Goal: Contribute content: Add original content to the website for others to see

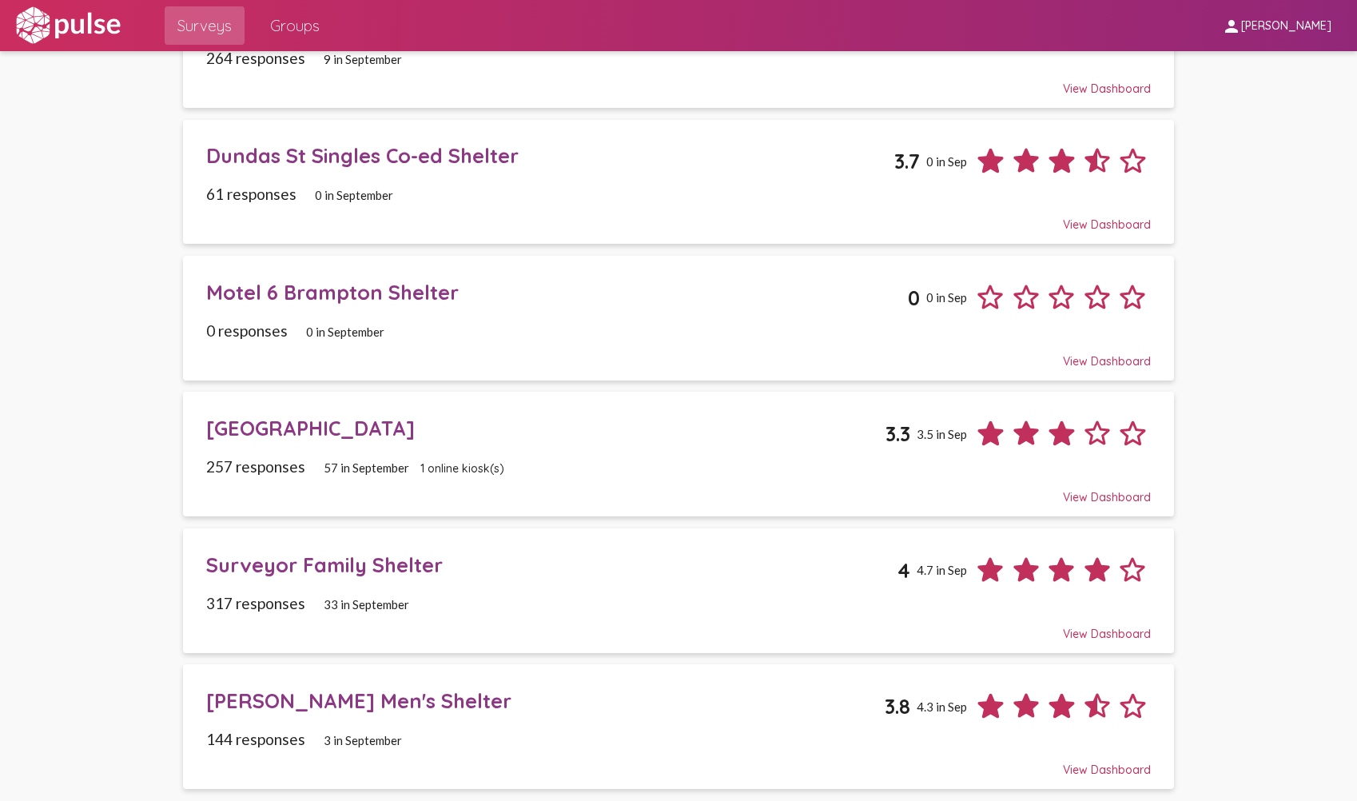
scroll to position [324, 0]
click at [332, 288] on div "Motel 6 Brampton Shelter" at bounding box center [557, 291] width 702 height 25
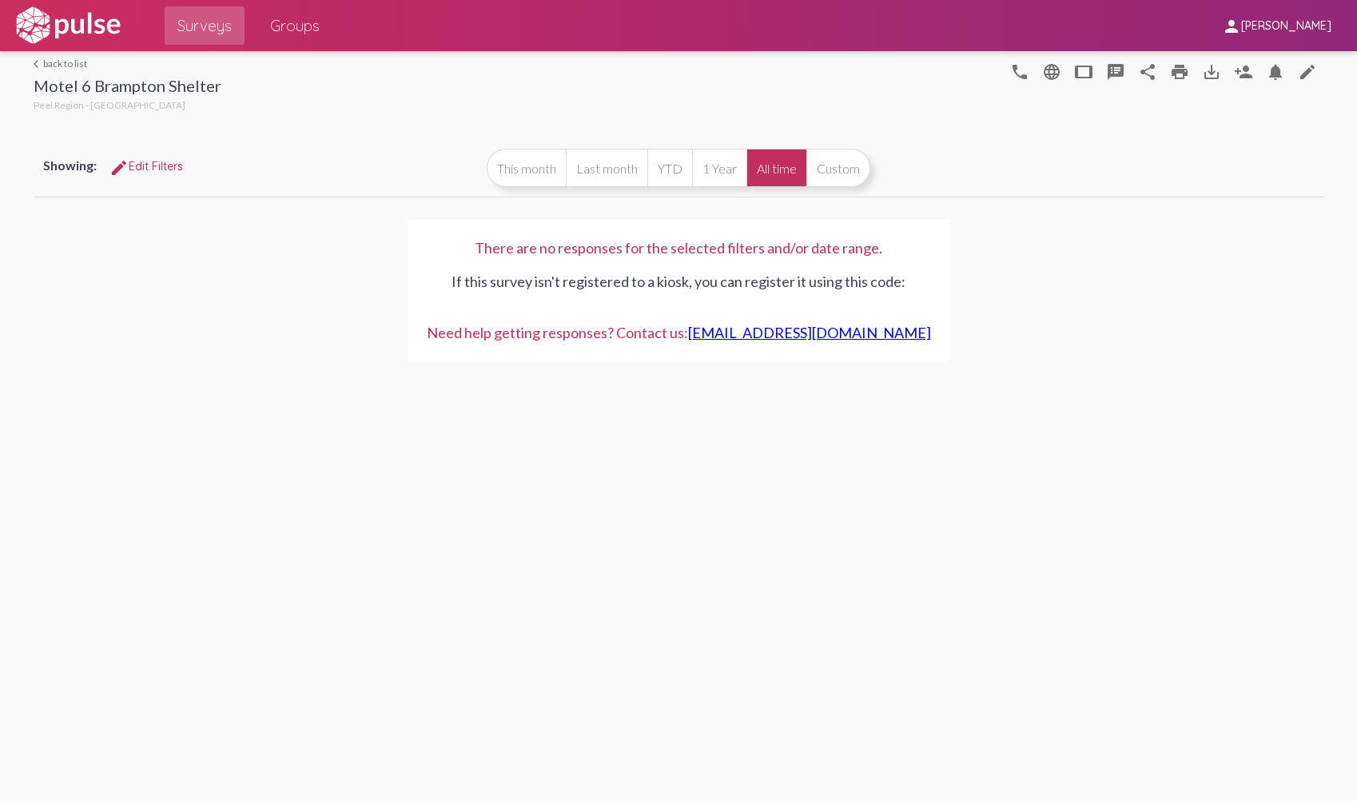
click at [74, 68] on link "arrow_back_ios back to list" at bounding box center [128, 64] width 188 height 12
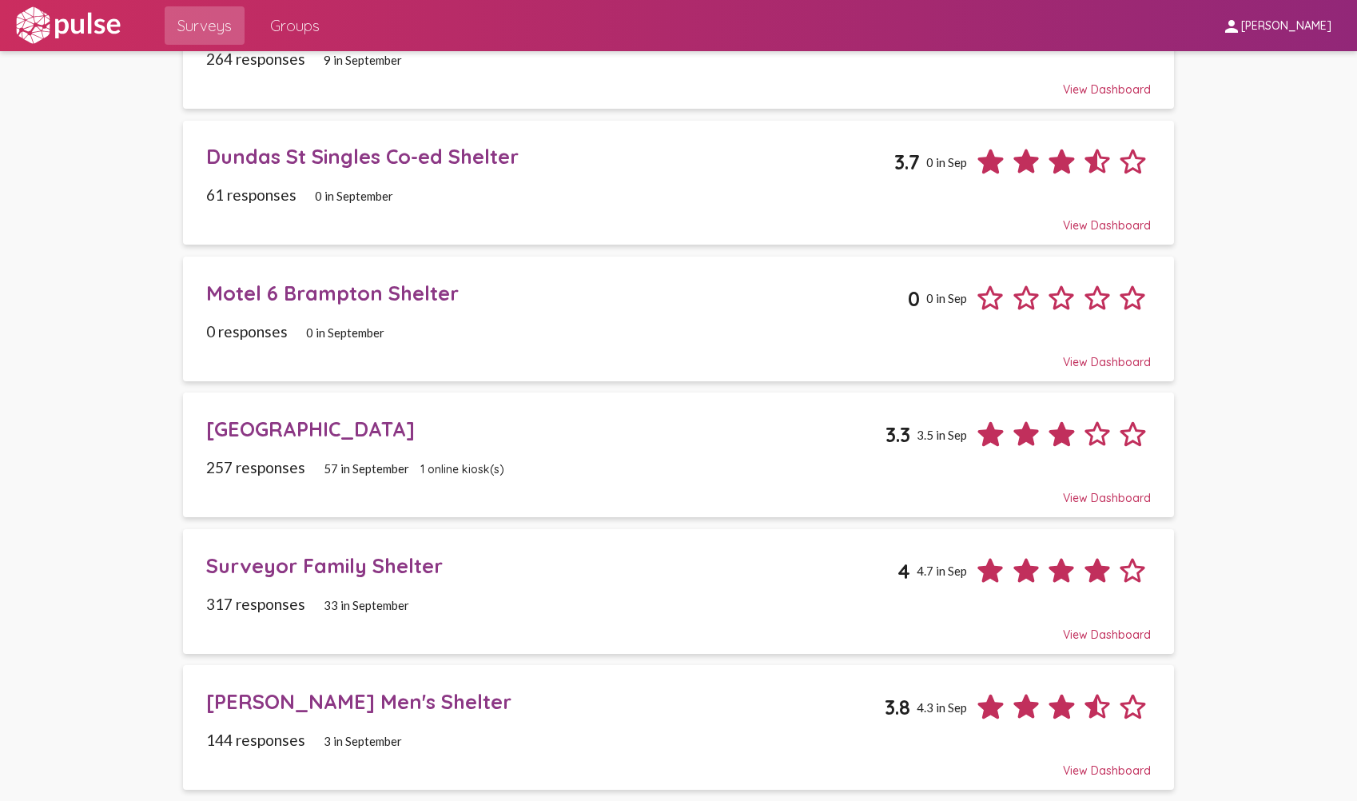
scroll to position [324, 0]
click at [525, 318] on span "Motel 6 Brampton Shelter 0 0 in Sep 0 responses 0 in September View Dashboard" at bounding box center [678, 317] width 944 height 101
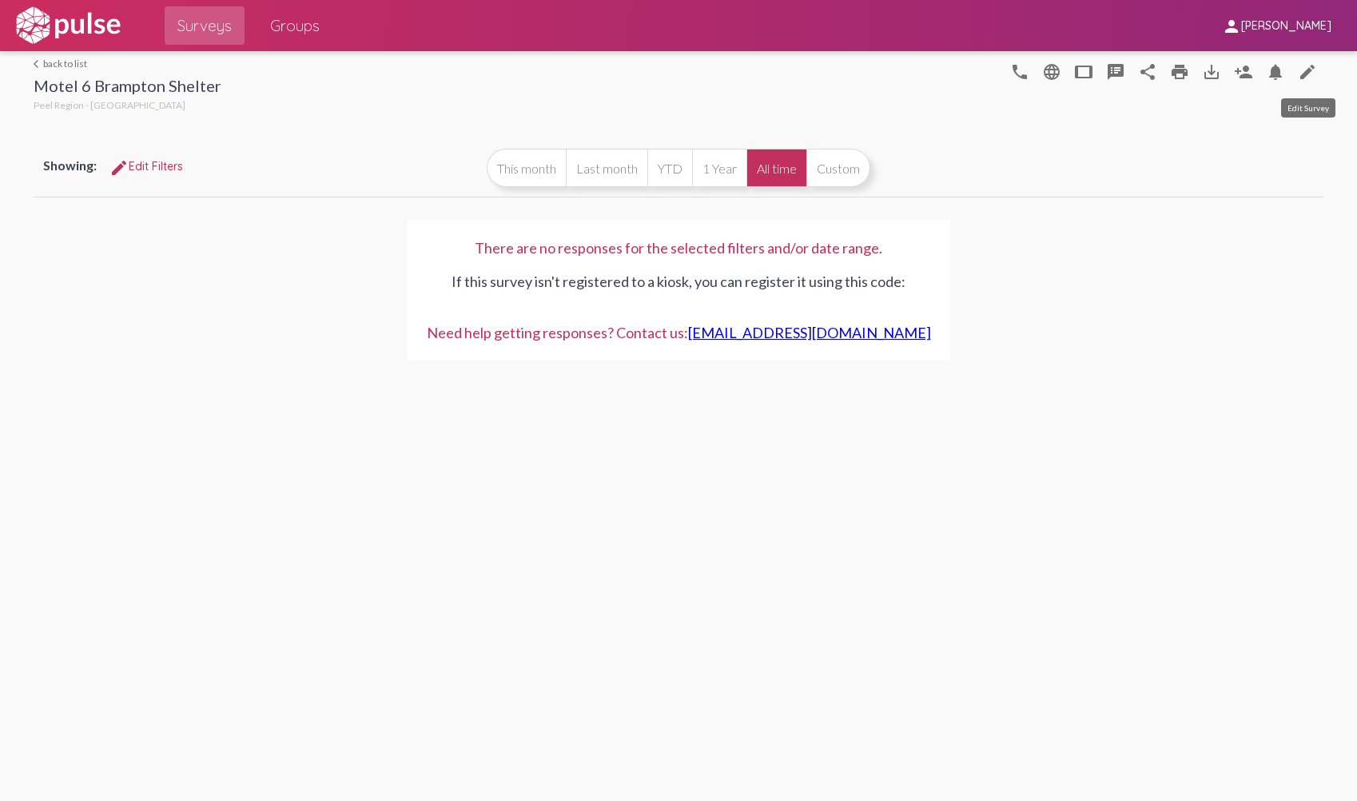
click at [1306, 77] on mat-icon "edit" at bounding box center [1307, 71] width 19 height 19
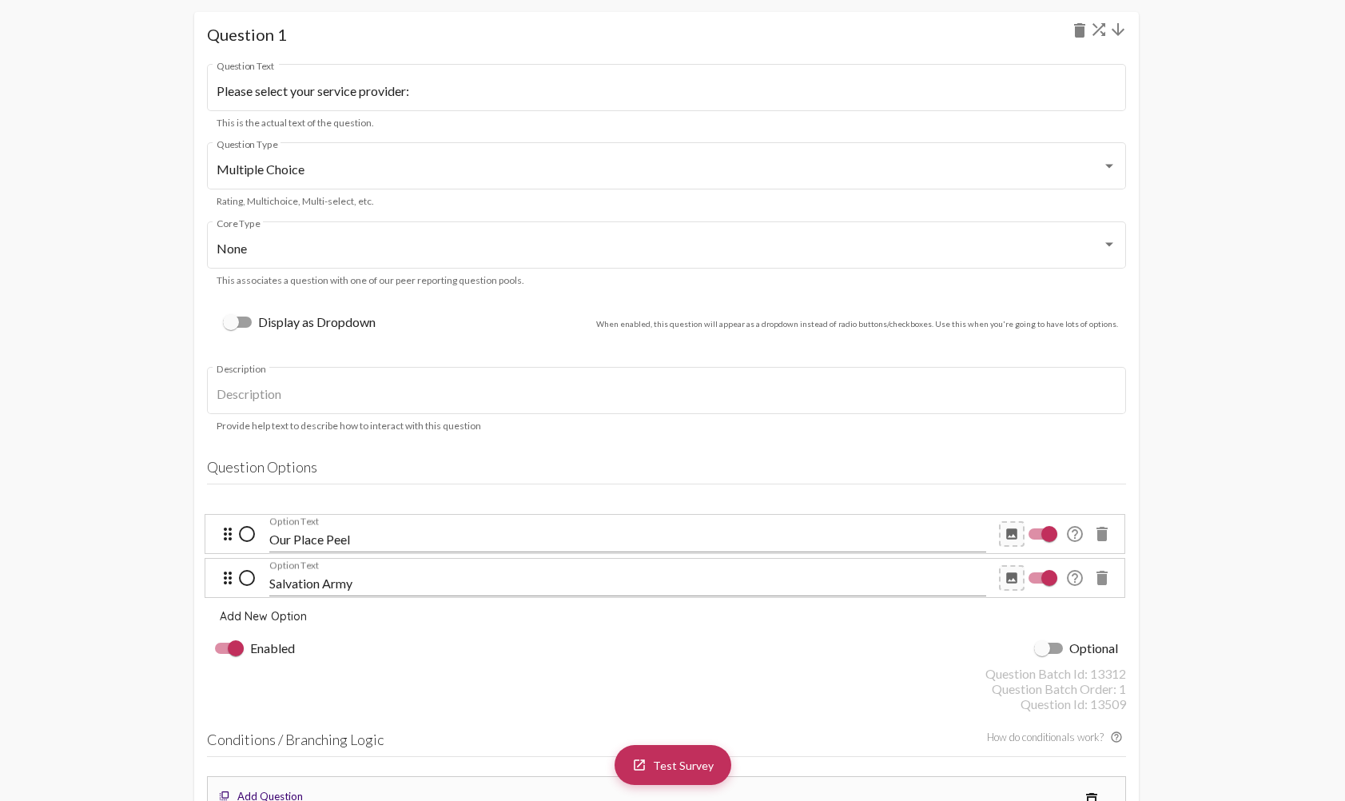
scroll to position [1119, 0]
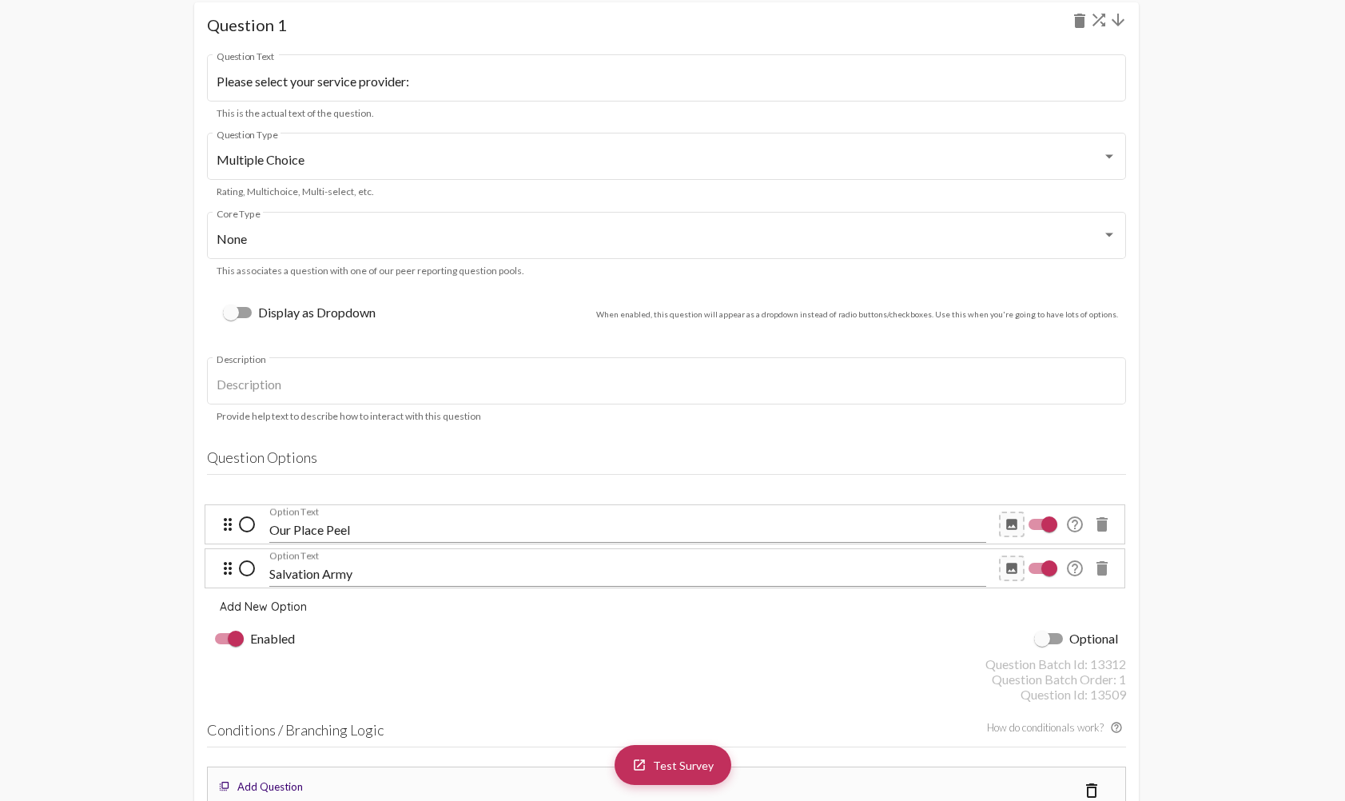
click at [343, 577] on input "Salvation Army" at bounding box center [627, 574] width 717 height 14
click at [442, 575] on input "The Salvation Army" at bounding box center [627, 574] width 717 height 14
type input "The Salvation Army (adults)"
click at [431, 527] on input "Our Place Peel" at bounding box center [627, 530] width 717 height 14
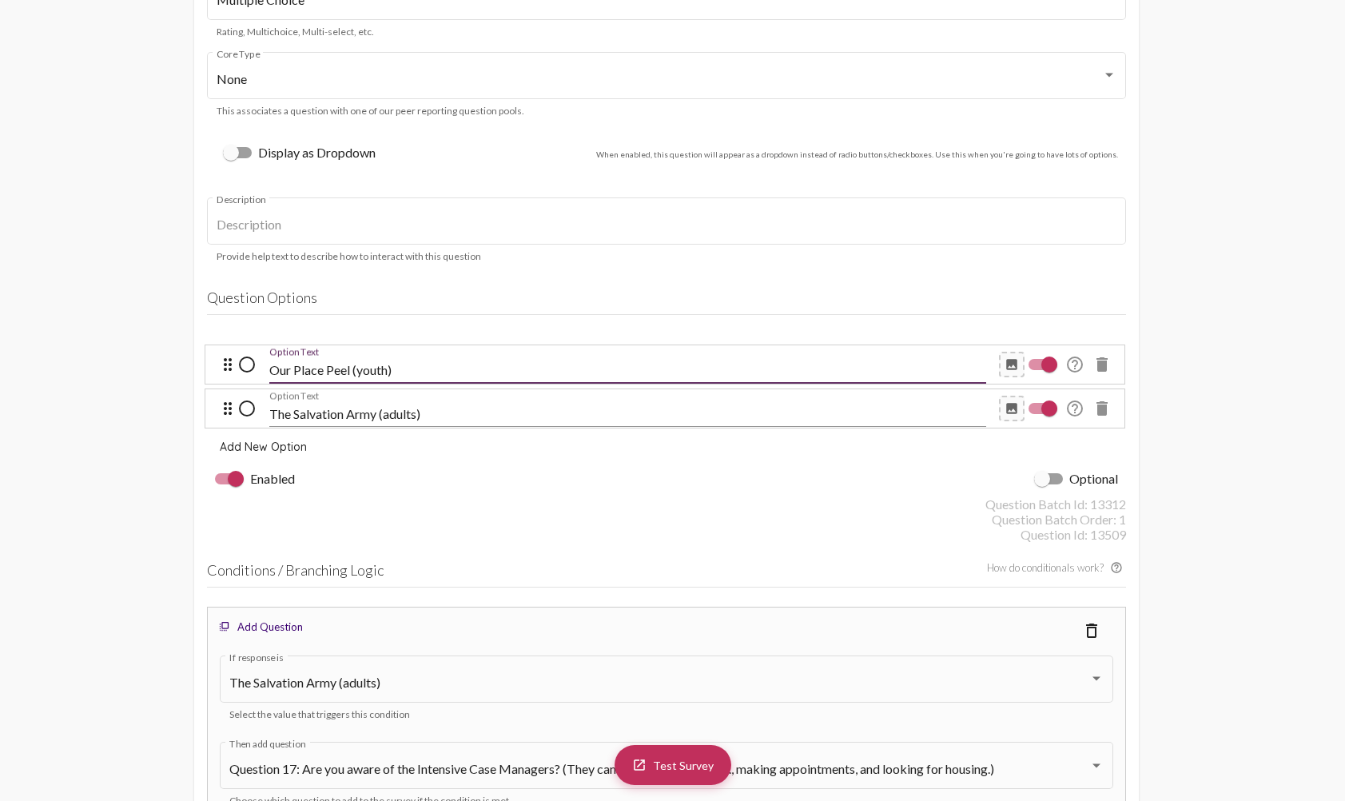
type input "Our Place Peel (youth)"
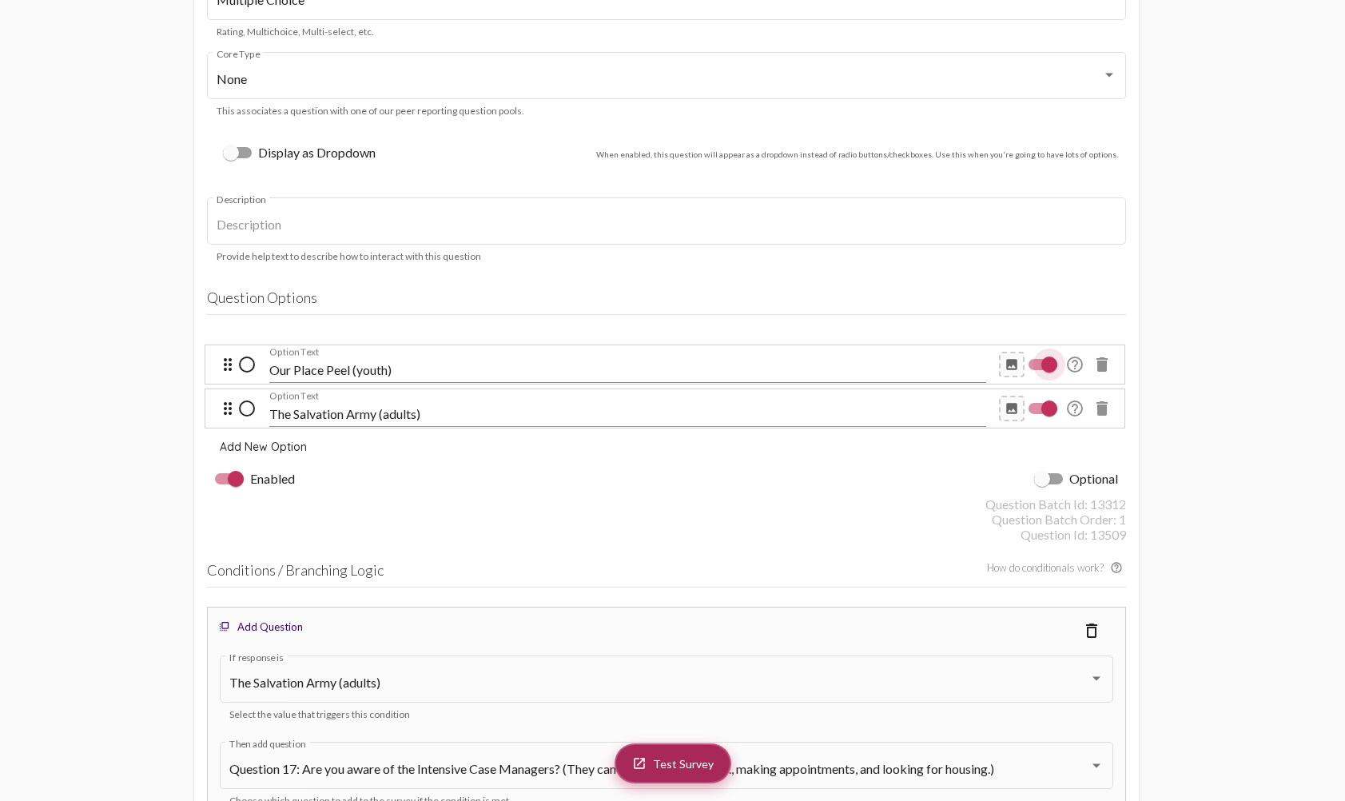
click at [678, 768] on span "Test Survey" at bounding box center [683, 764] width 61 height 14
